Goal: Task Accomplishment & Management: Use online tool/utility

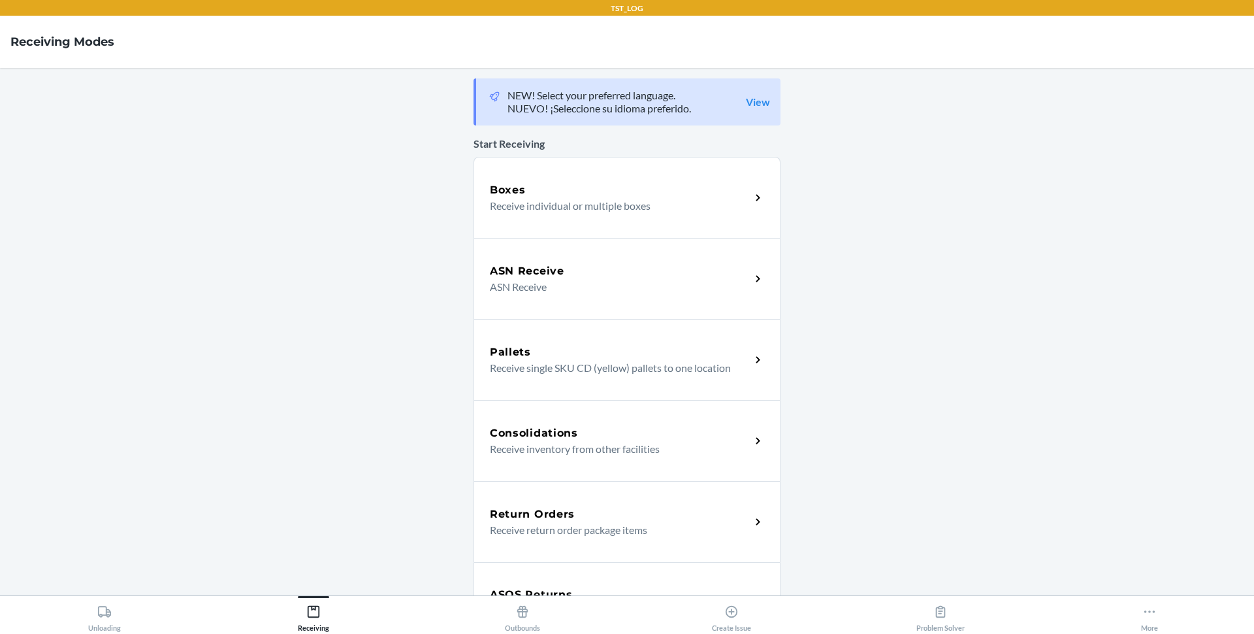
scroll to position [129, 0]
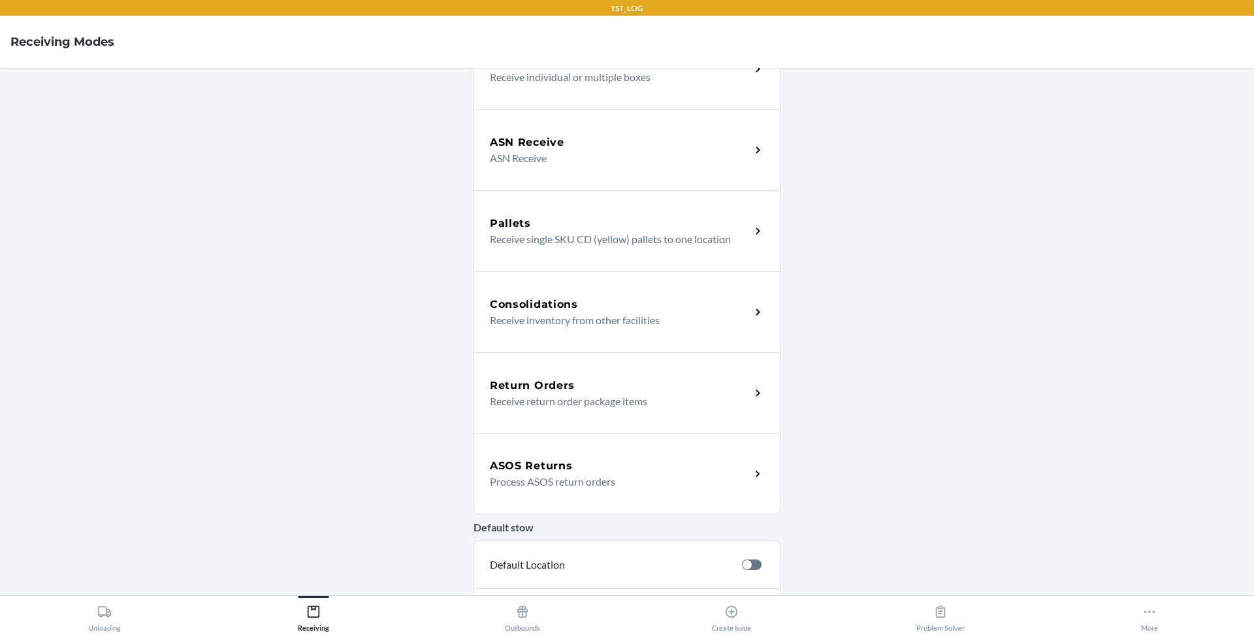
click at [559, 468] on h5 "ASOS Returns" at bounding box center [531, 466] width 82 height 16
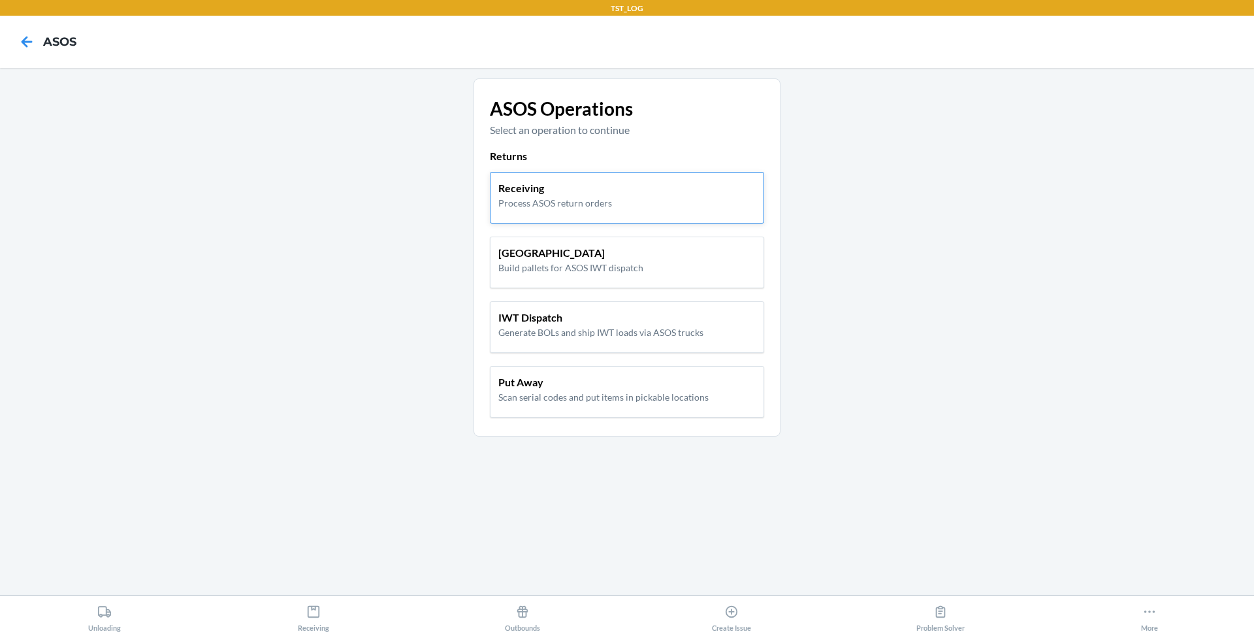
click at [562, 212] on div "Receiving Process ASOS return orders" at bounding box center [627, 198] width 274 height 52
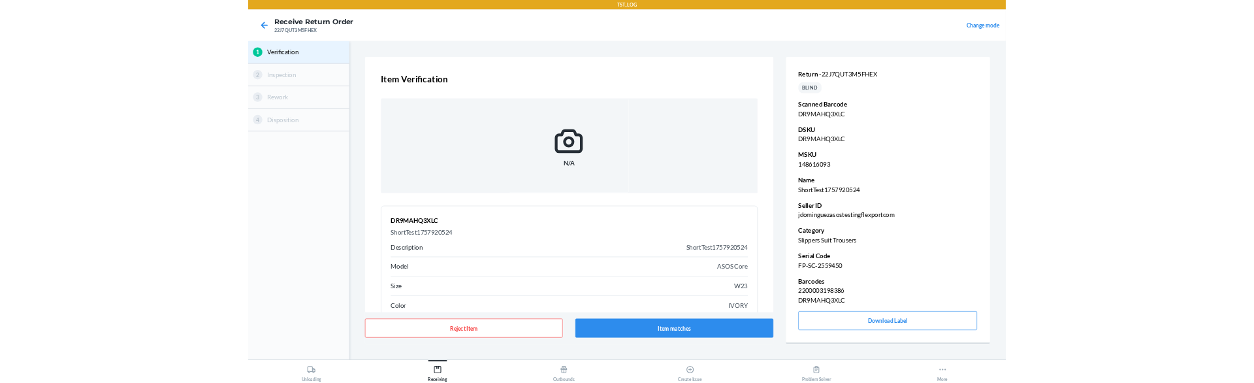
scroll to position [65, 0]
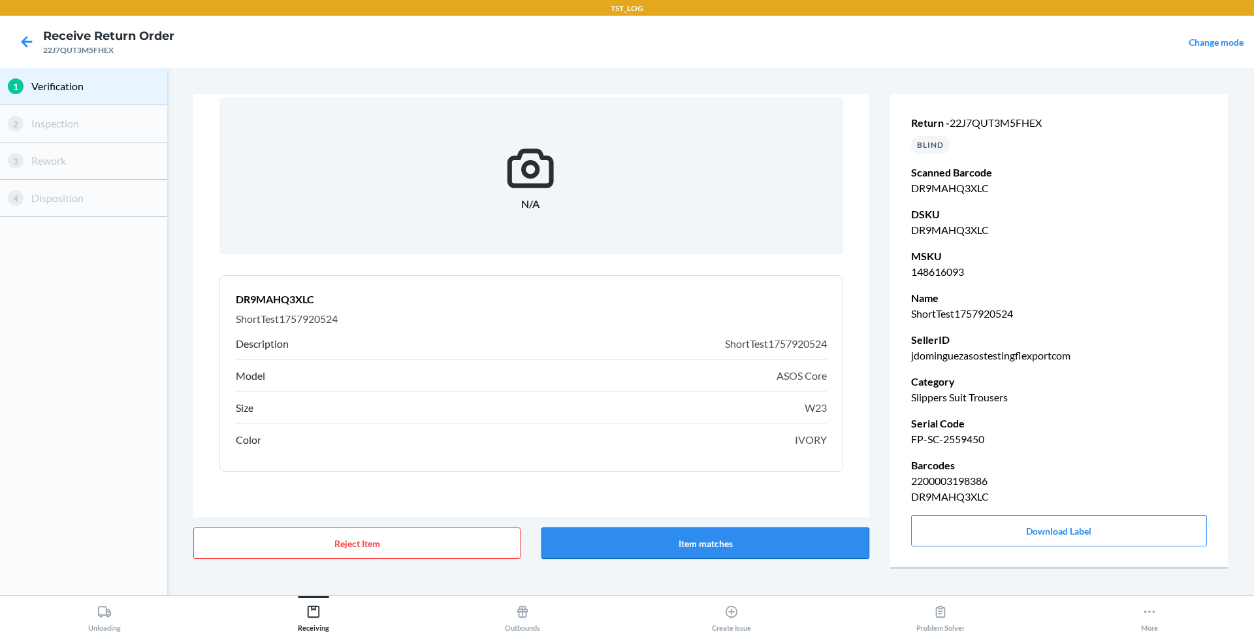
click at [683, 547] on button "Item matches" at bounding box center [705, 542] width 327 height 31
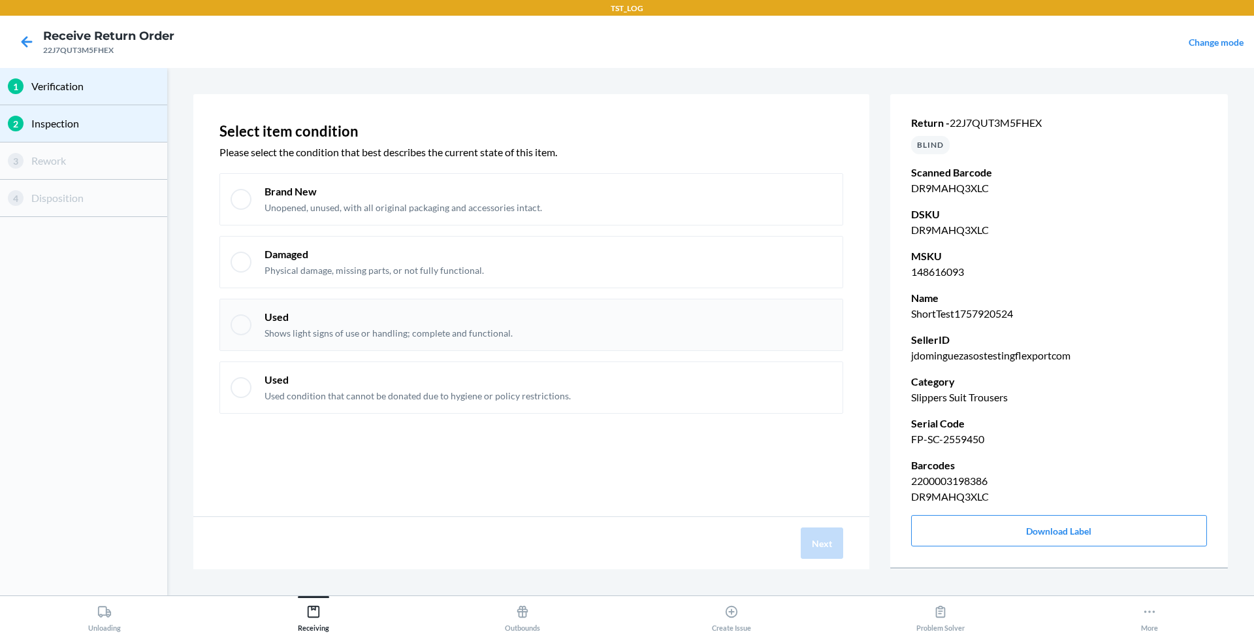
click at [442, 331] on p "Shows light signs of use or handling; complete and functional." at bounding box center [389, 333] width 248 height 13
checkbox input "true"
click at [816, 545] on button "Next" at bounding box center [822, 542] width 42 height 31
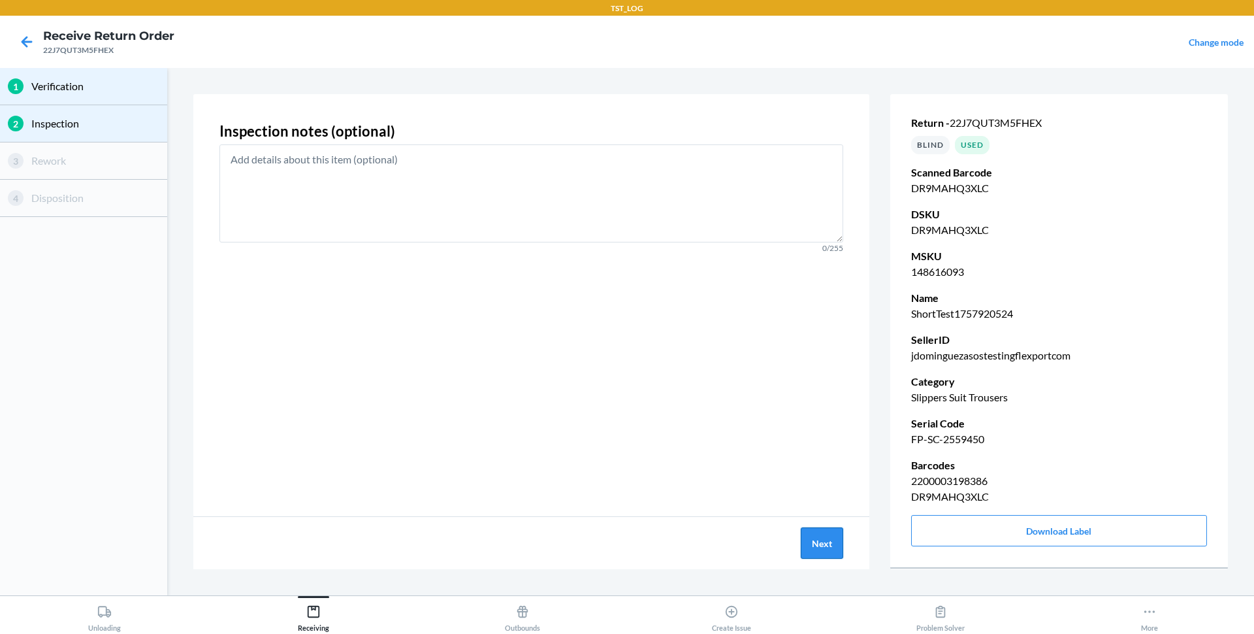
click at [816, 545] on button "Next" at bounding box center [822, 542] width 42 height 31
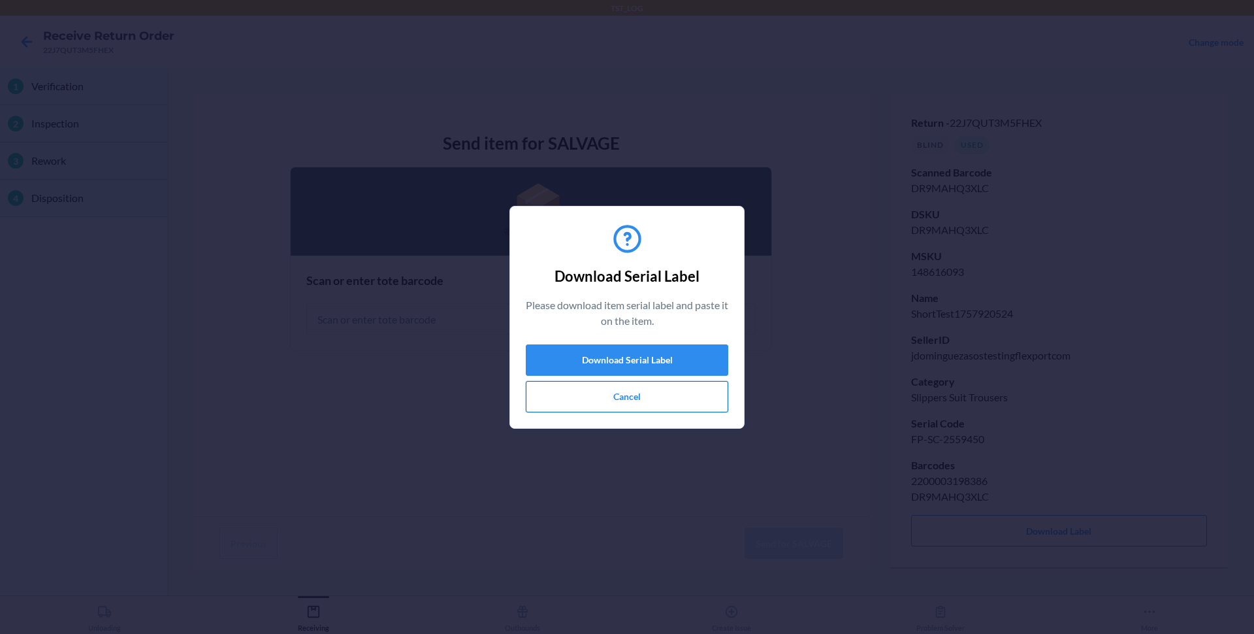
click at [597, 395] on button "Cancel" at bounding box center [627, 396] width 203 height 31
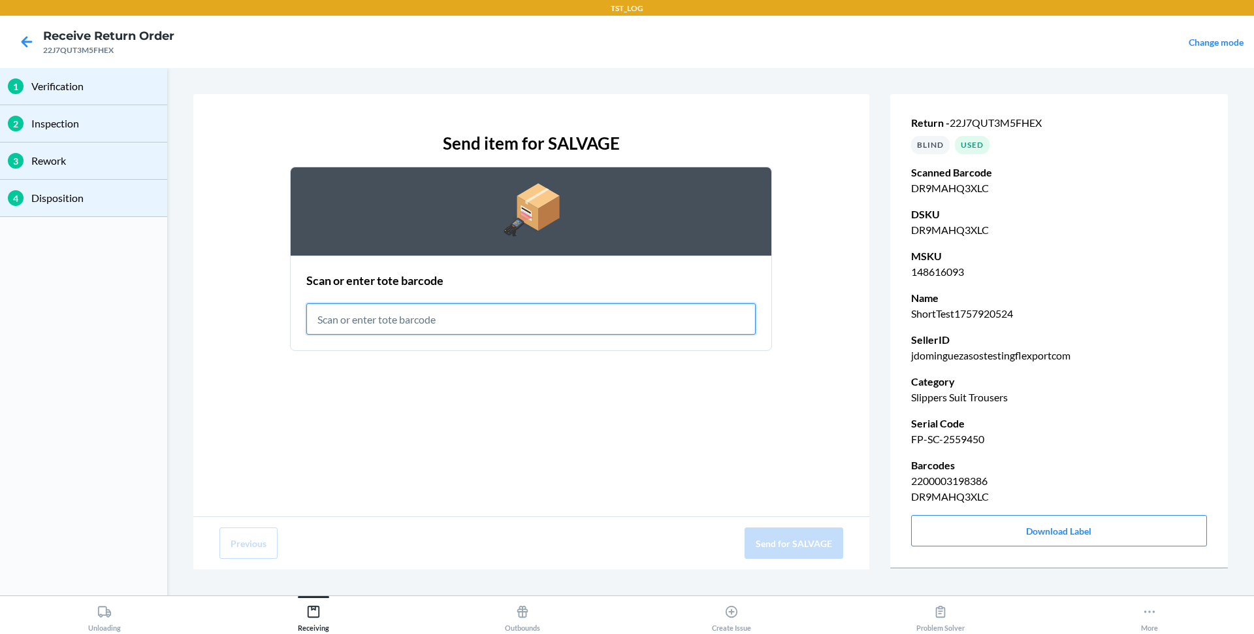
click at [490, 332] on input "text" at bounding box center [530, 318] width 449 height 31
type input "RET-SLV"
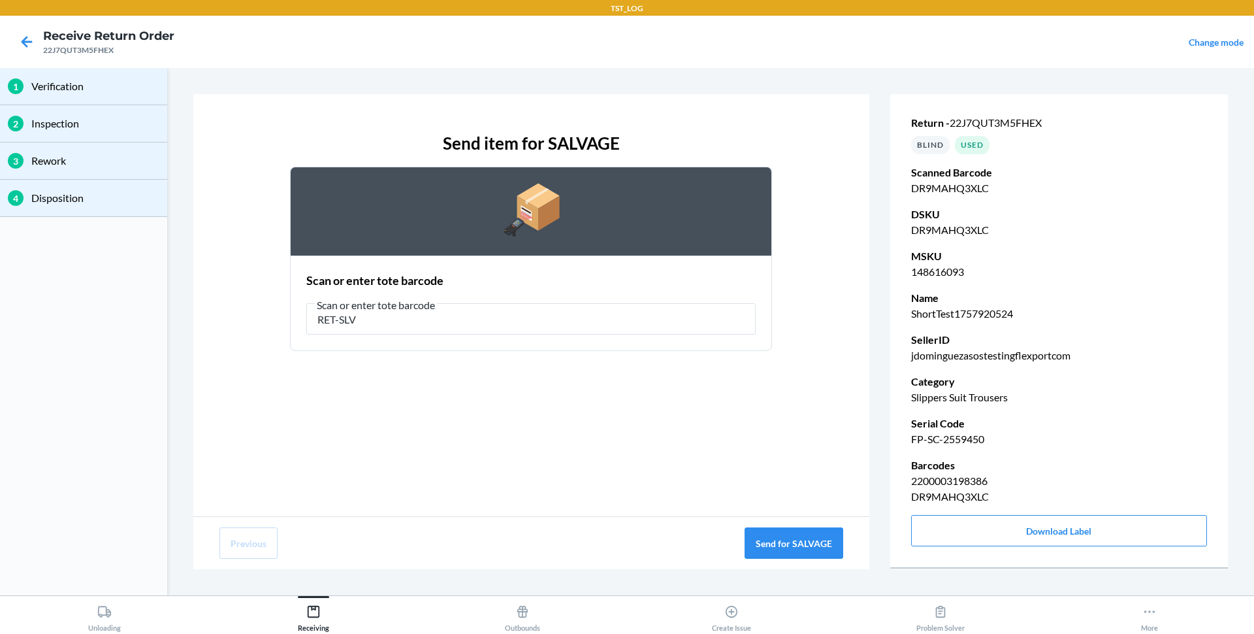
click at [610, 384] on div "Send item for SALVAGE Scan or enter tote barcode Scan or enter tote barcode RET…" at bounding box center [531, 305] width 676 height 422
click at [764, 542] on button "Send for SALVAGE" at bounding box center [794, 542] width 99 height 31
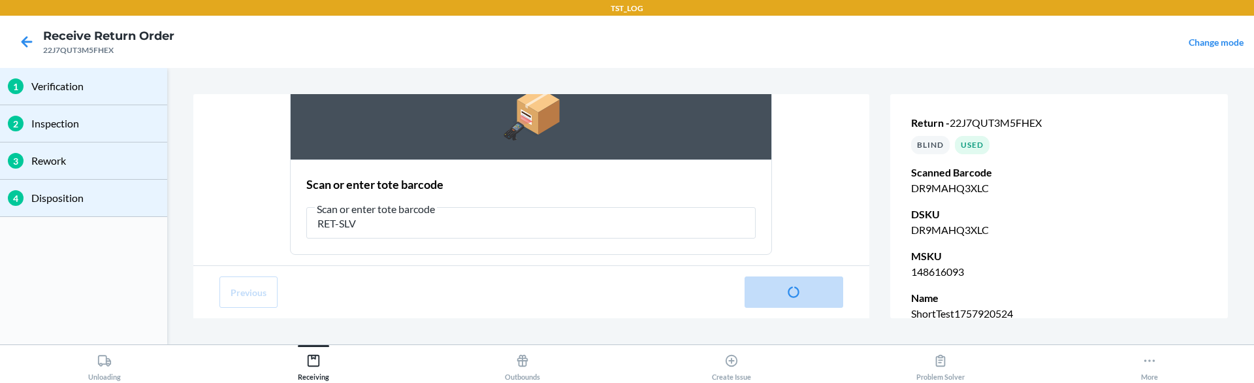
scroll to position [121, 0]
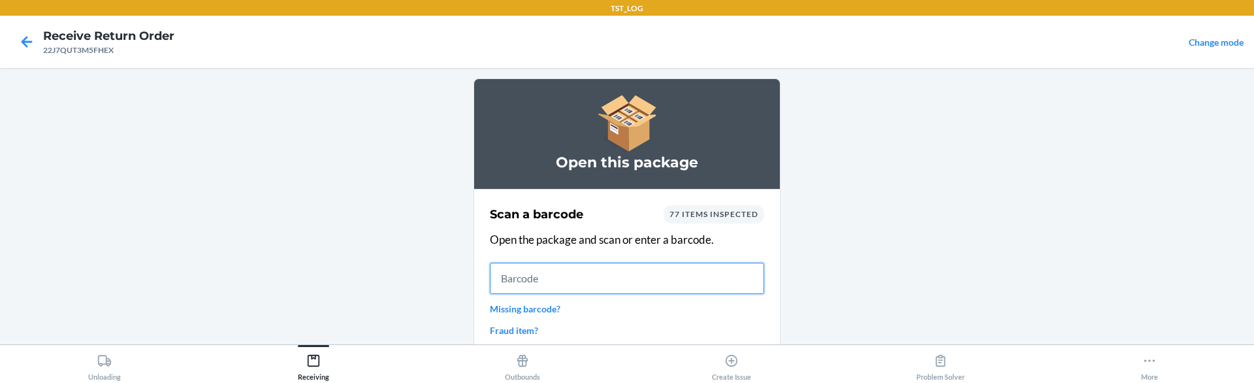
click at [550, 272] on input "text" at bounding box center [627, 278] width 274 height 31
click at [24, 46] on icon at bounding box center [27, 42] width 22 height 22
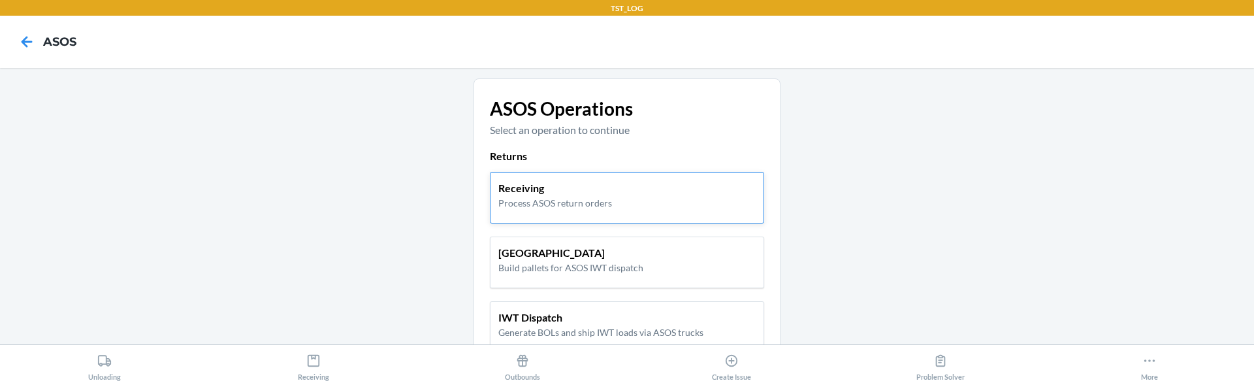
click at [500, 192] on p "Receiving" at bounding box center [555, 188] width 114 height 16
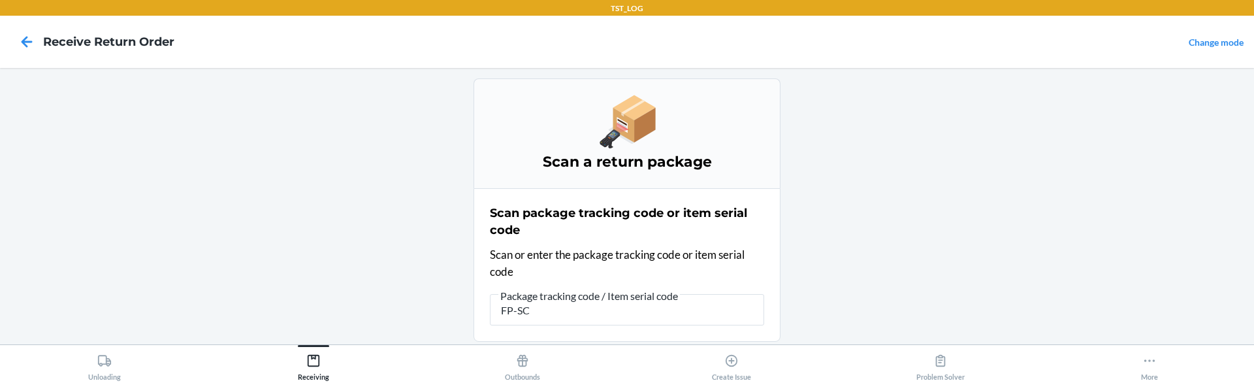
type input "FP-SC-"
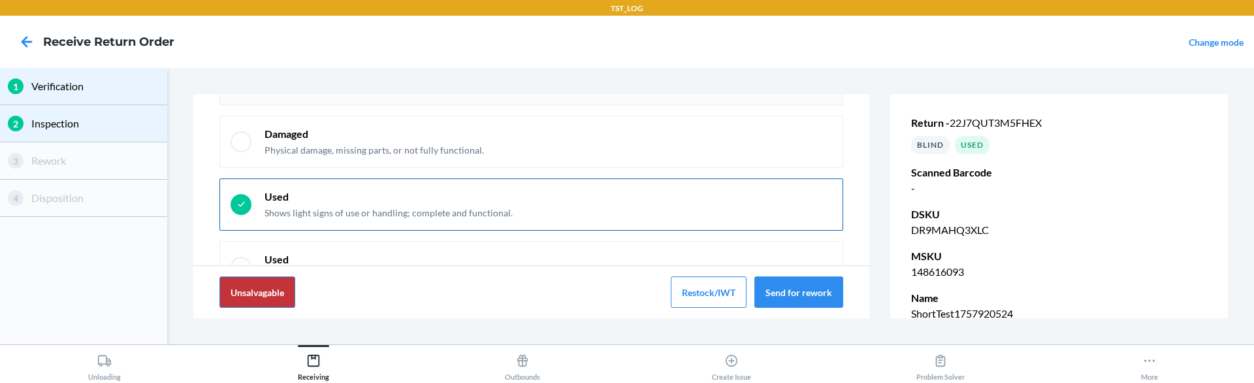
scroll to position [179, 0]
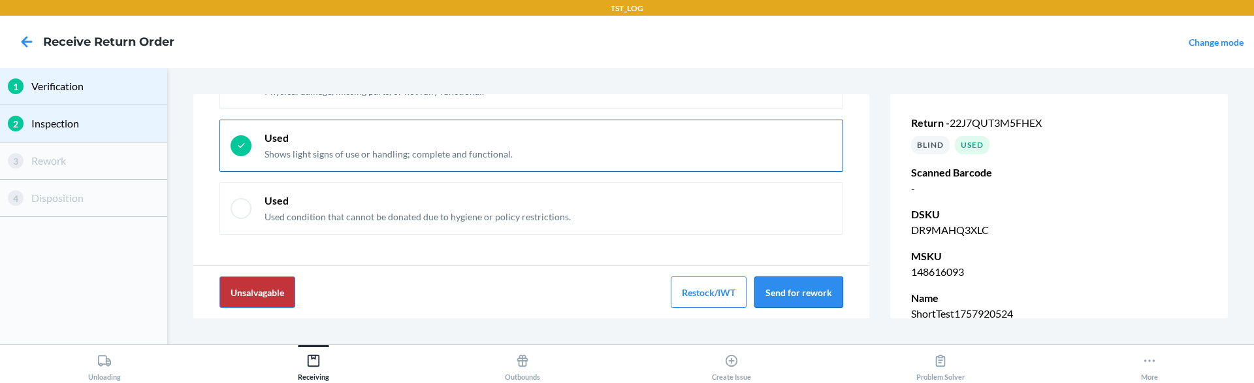
click at [797, 295] on button "Send for rework" at bounding box center [799, 291] width 89 height 31
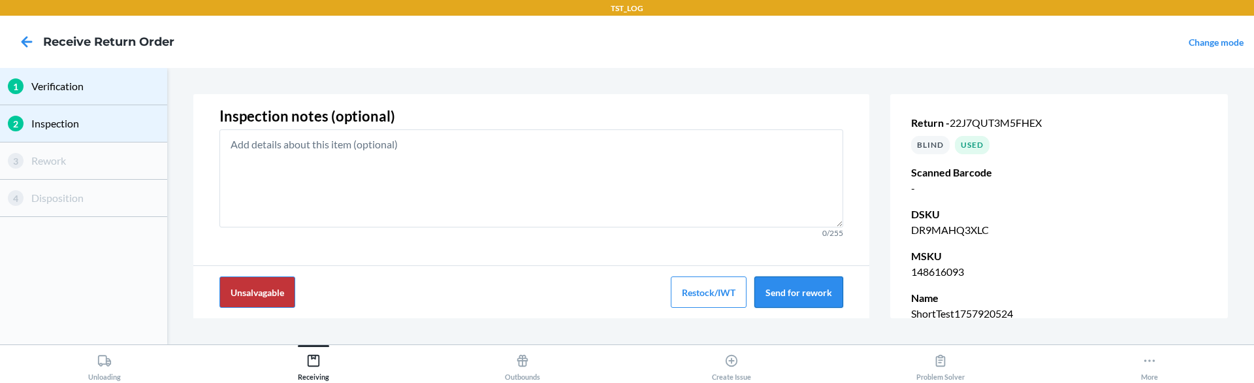
scroll to position [14, 0]
click at [797, 295] on button "Send for rework" at bounding box center [799, 291] width 89 height 31
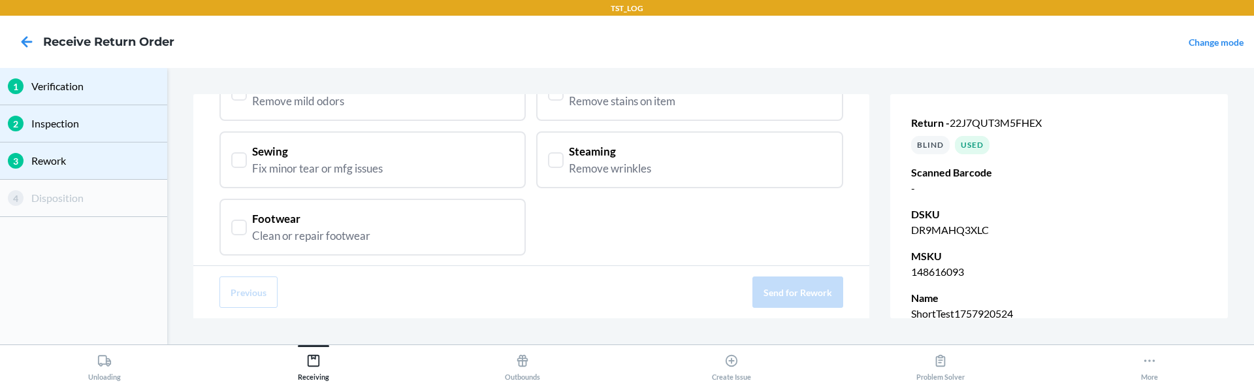
scroll to position [88, 0]
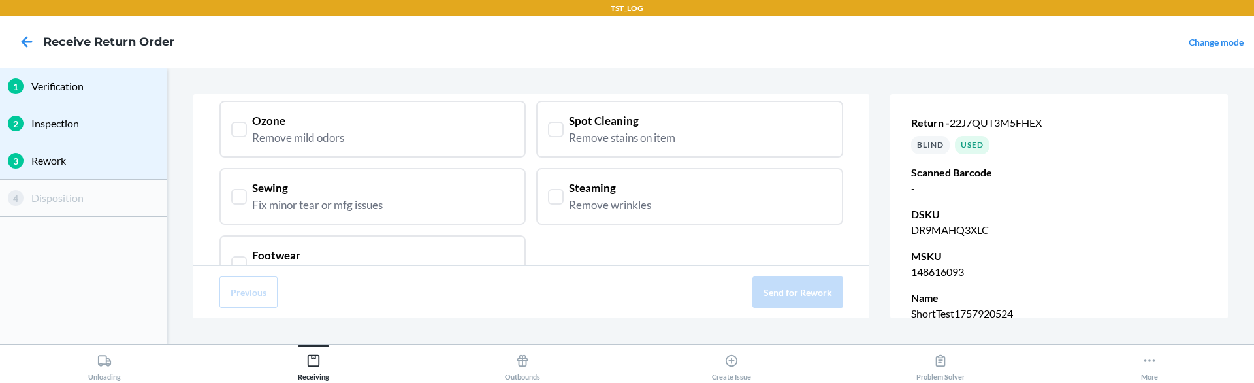
click at [439, 185] on div "Sewing Fix minor tear or mfg issues" at bounding box center [372, 196] width 283 height 33
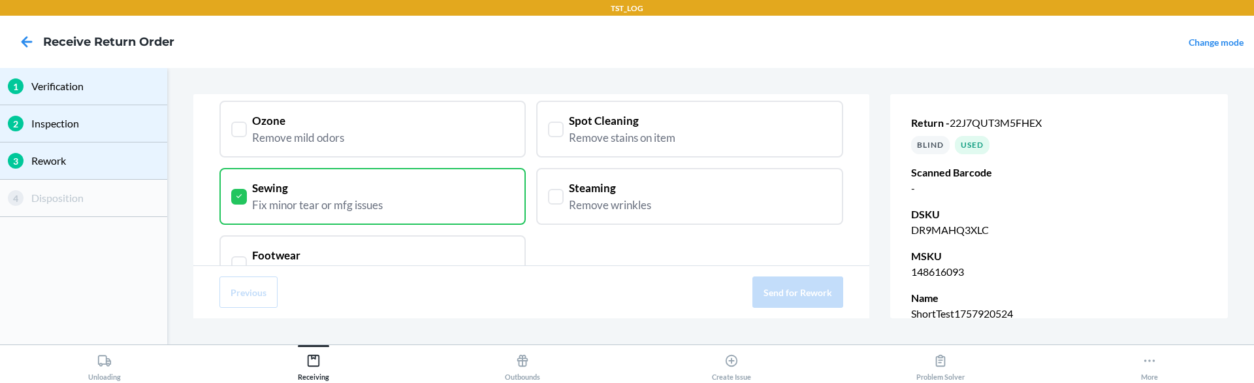
click at [634, 218] on div "Steaming Remove wrinkles" at bounding box center [689, 196] width 306 height 57
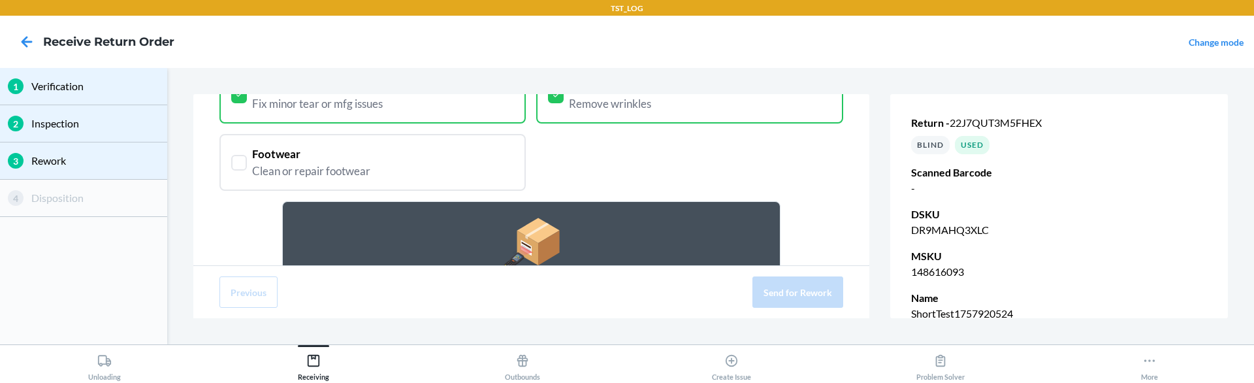
scroll to position [354, 0]
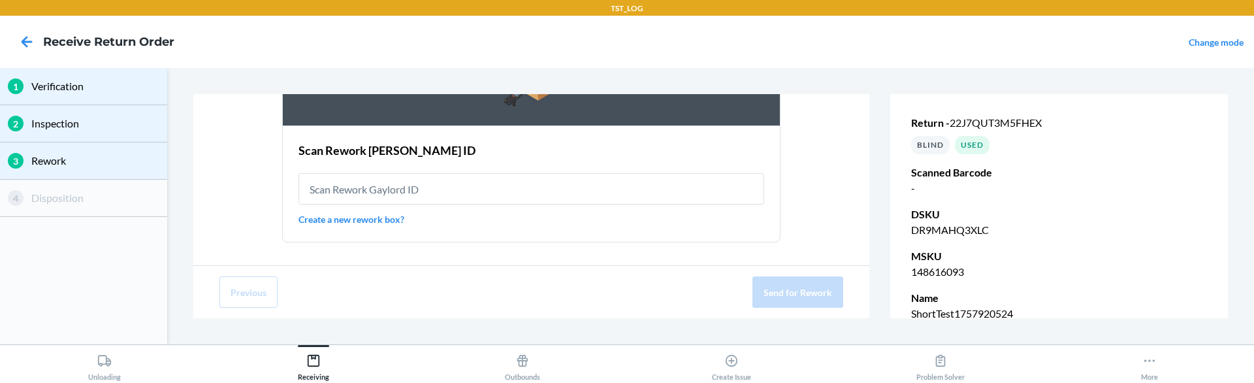
click at [352, 218] on link "Create a new rework box?" at bounding box center [532, 219] width 466 height 14
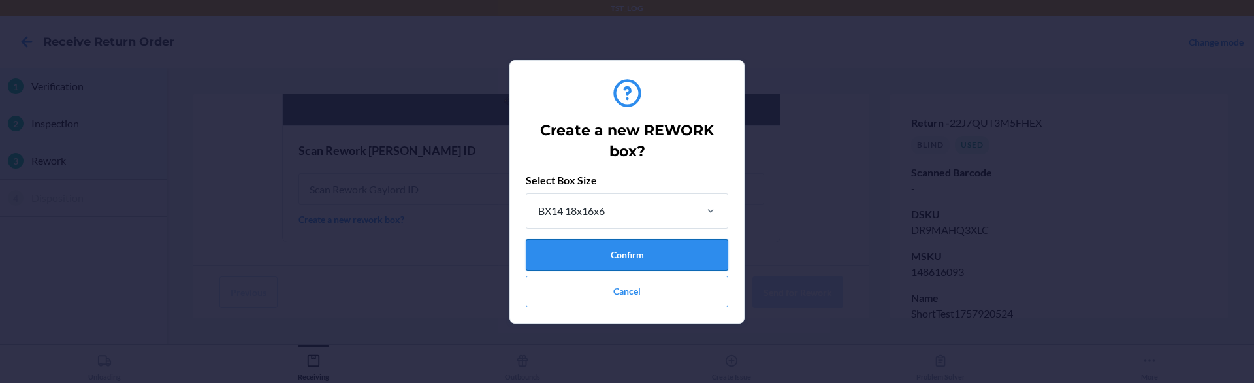
click at [627, 253] on button "Confirm" at bounding box center [627, 254] width 203 height 31
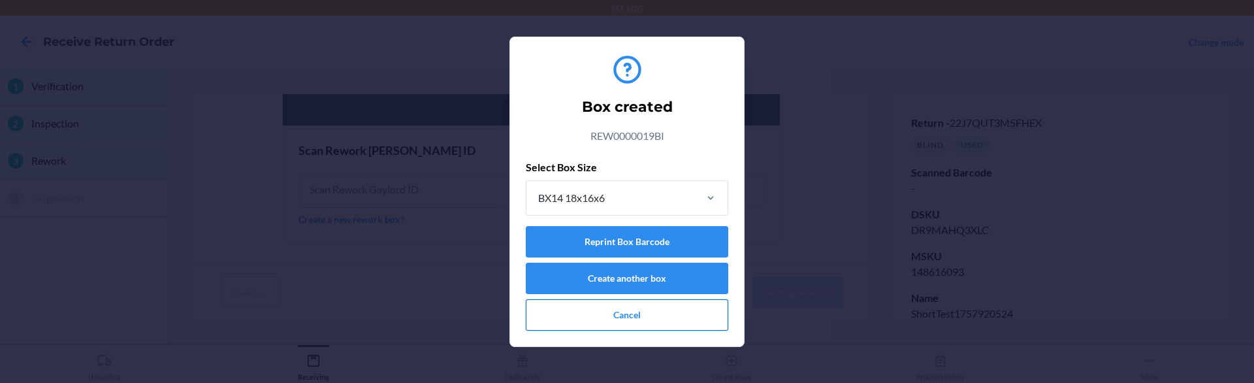
click at [628, 314] on button "Cancel" at bounding box center [627, 314] width 203 height 31
